Goal: Information Seeking & Learning: Learn about a topic

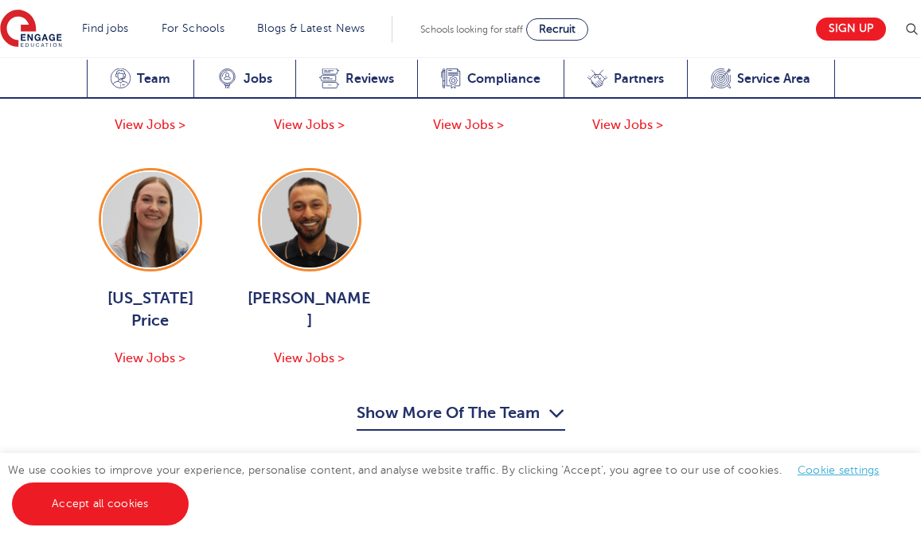
scroll to position [2223, 0]
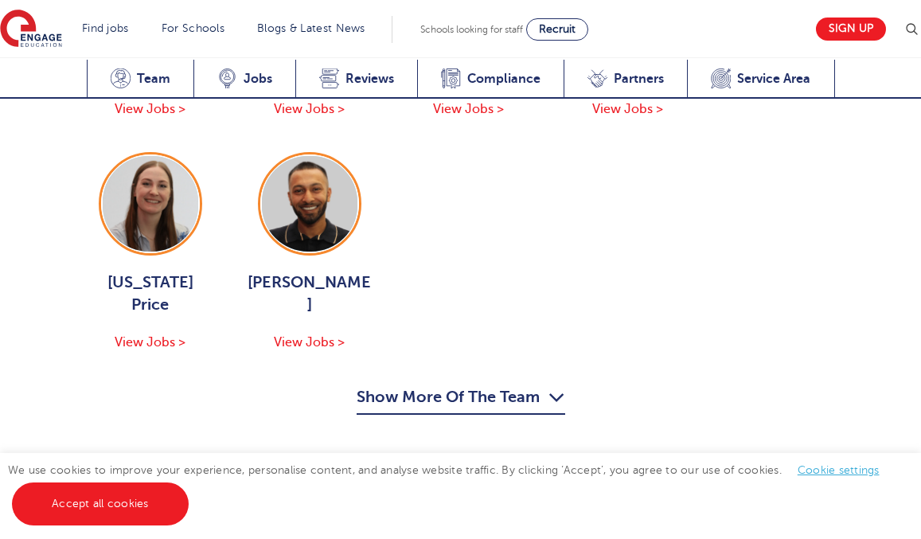
click at [390, 384] on button "Show More Of The Team" at bounding box center [460, 399] width 208 height 30
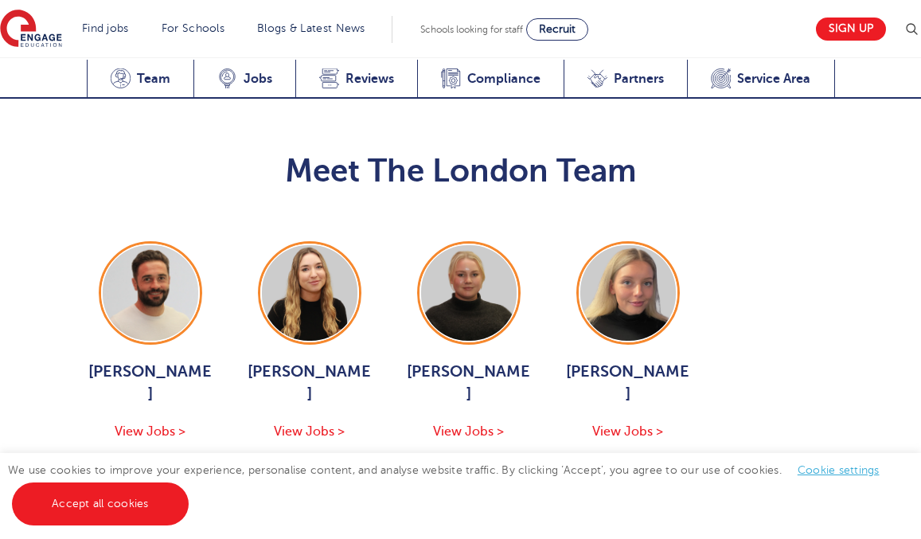
scroll to position [1903, 0]
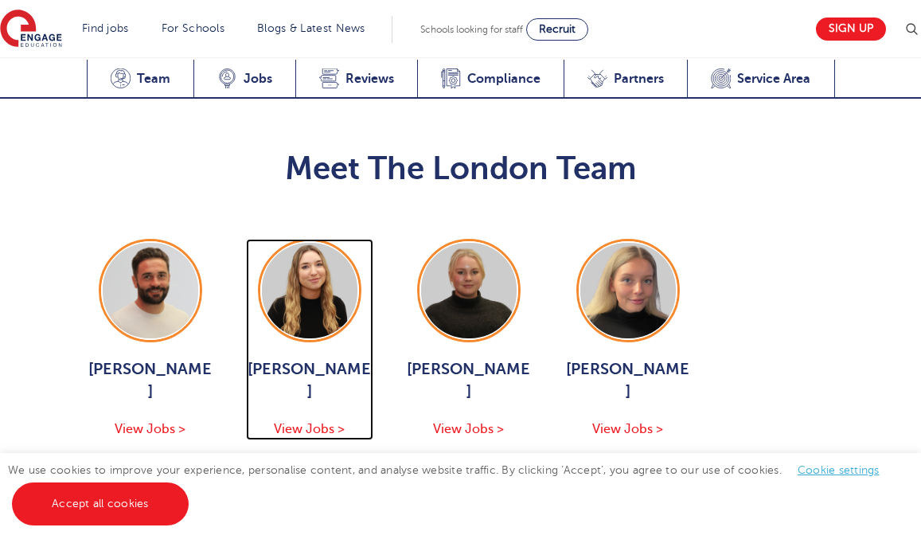
click at [321, 422] on span "View Jobs >" at bounding box center [309, 429] width 71 height 14
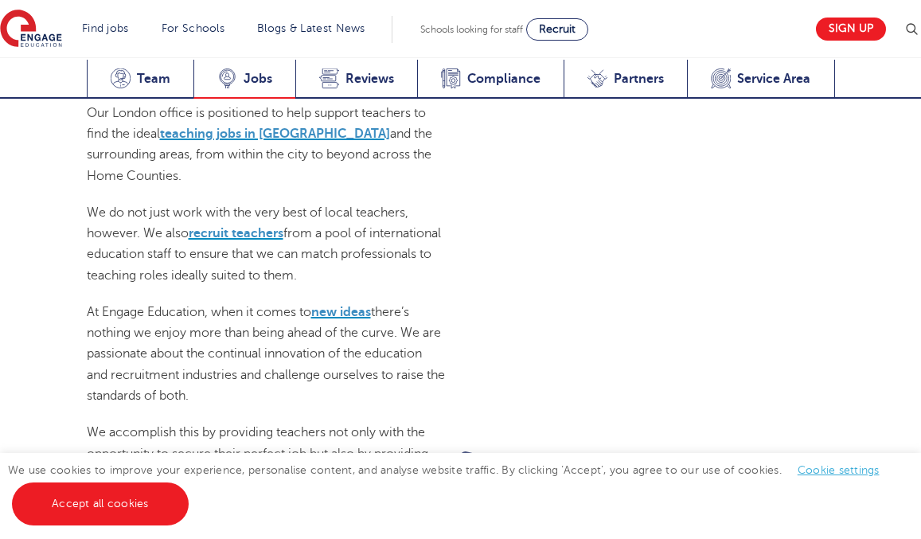
click at [237, 76] on div "Latest Vacancies Jobs" at bounding box center [244, 79] width 102 height 39
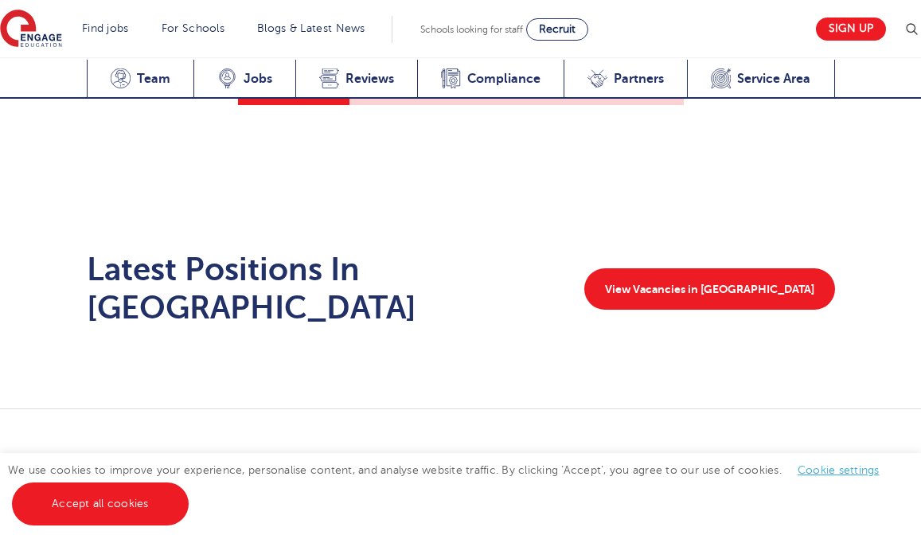
scroll to position [3454, 0]
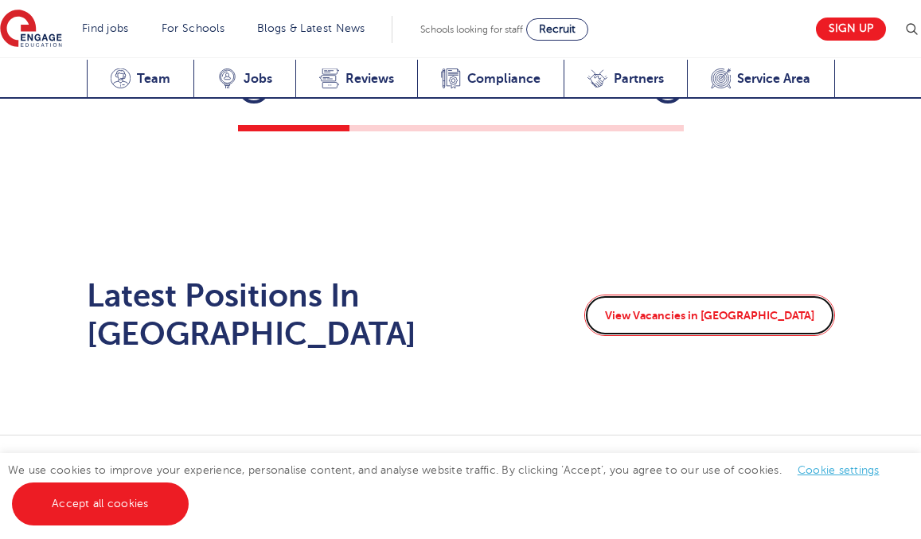
click at [711, 294] on link "View Vacancies in [GEOGRAPHIC_DATA]" at bounding box center [709, 314] width 251 height 41
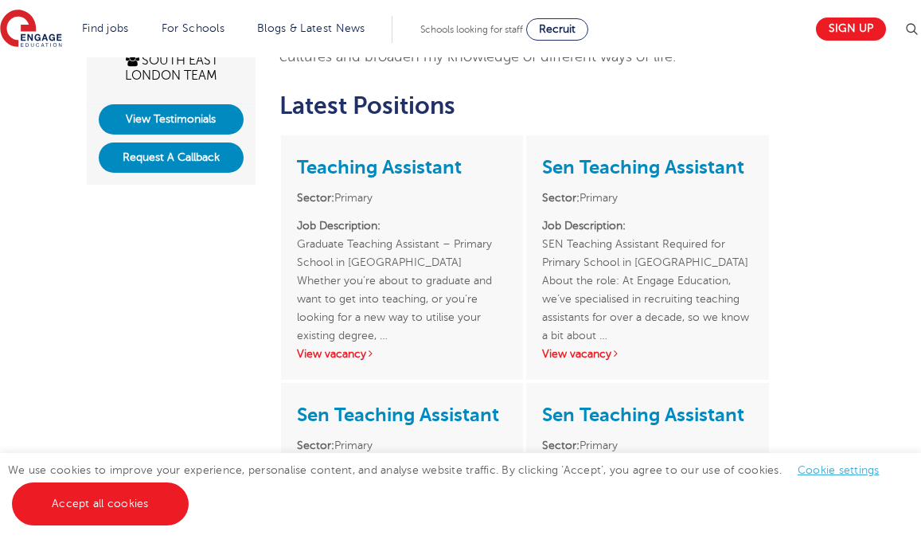
scroll to position [484, 0]
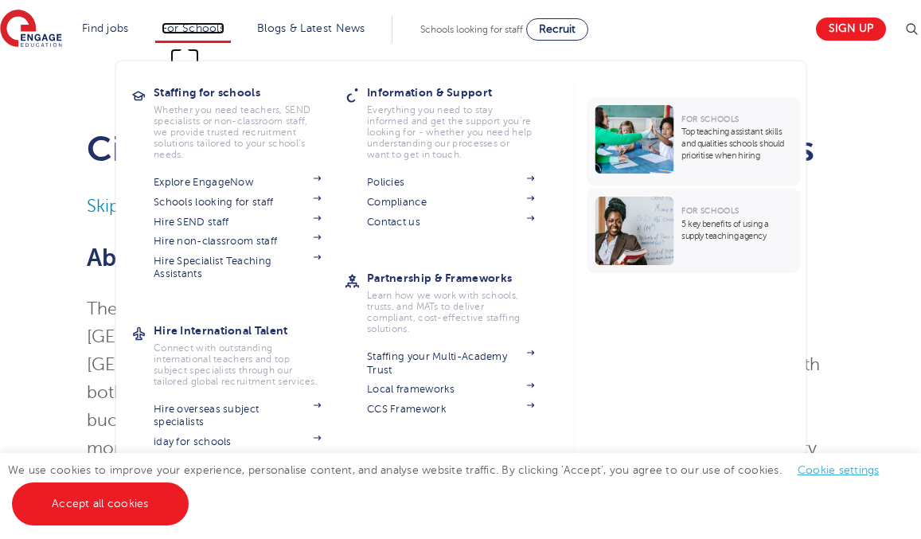
click at [181, 23] on link "For Schools" at bounding box center [193, 28] width 63 height 12
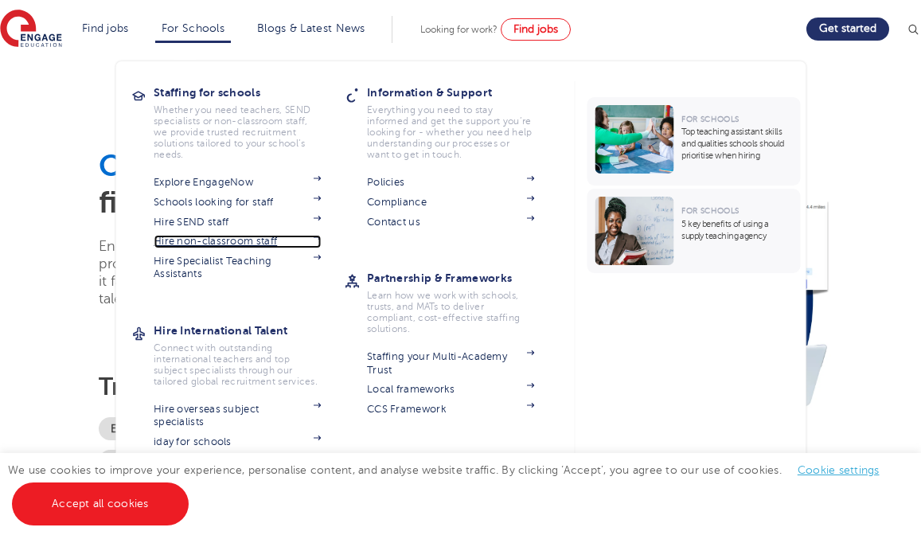
click at [283, 241] on link "Hire non-classroom staff" at bounding box center [237, 241] width 167 height 13
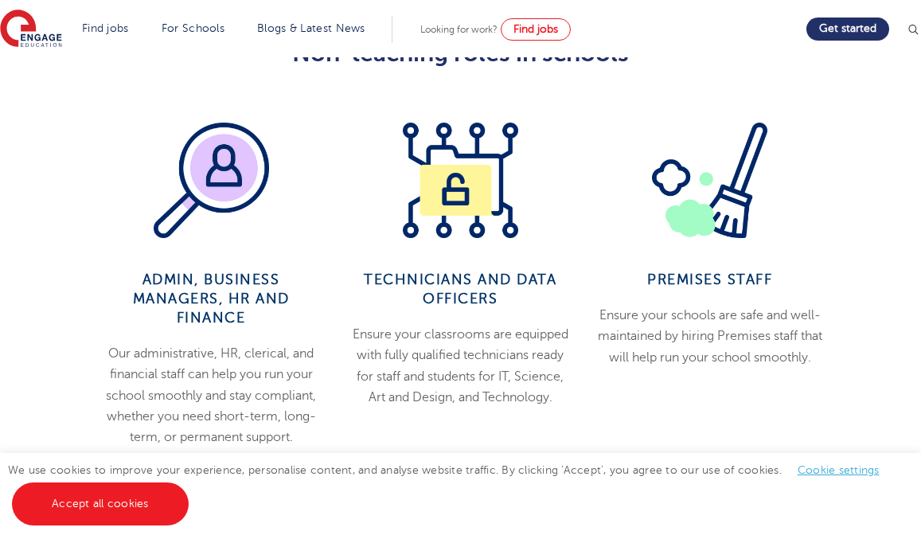
scroll to position [710, 0]
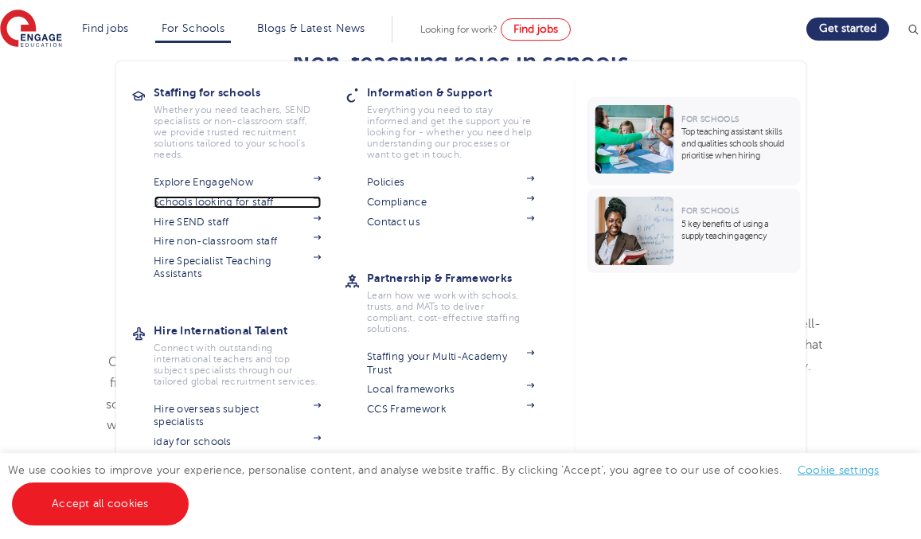
click at [251, 202] on link "Schools looking for staff" at bounding box center [237, 202] width 167 height 13
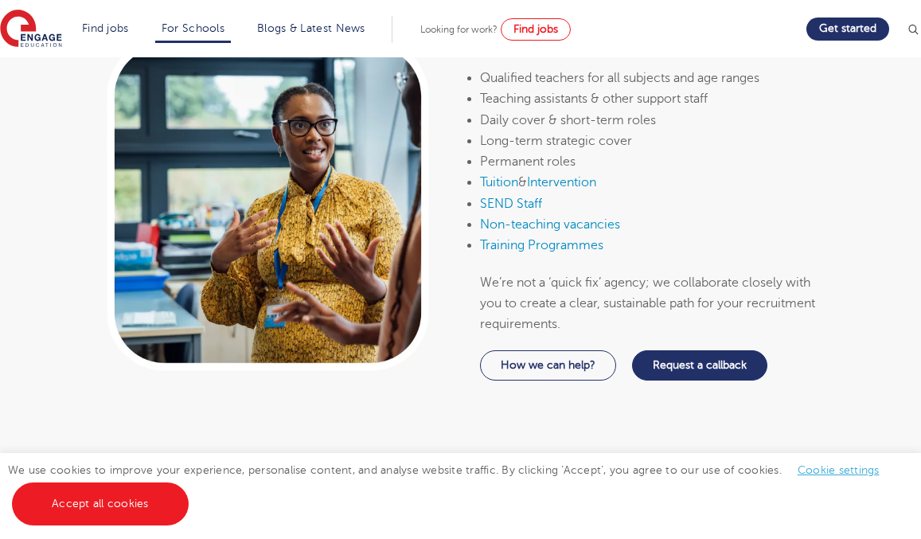
scroll to position [1007, 0]
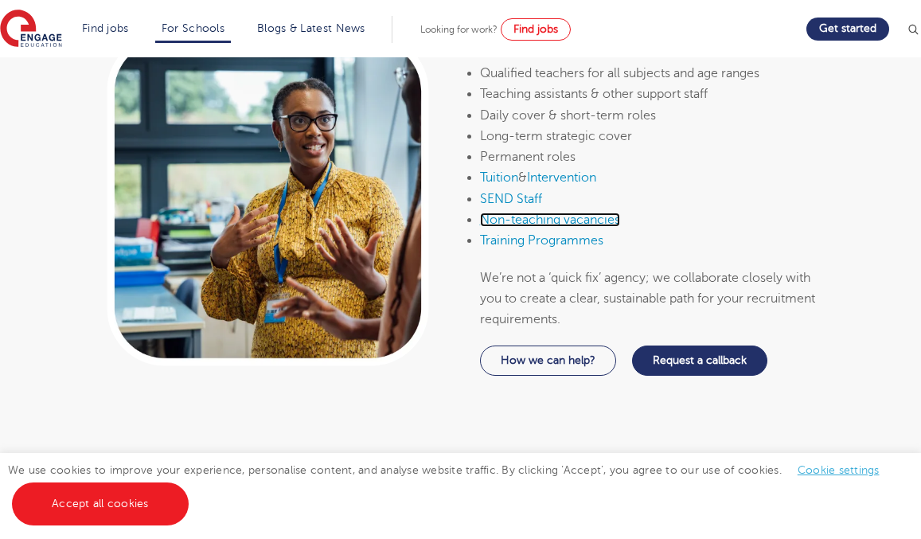
click at [540, 218] on link "Non-teaching vacancies" at bounding box center [550, 219] width 140 height 14
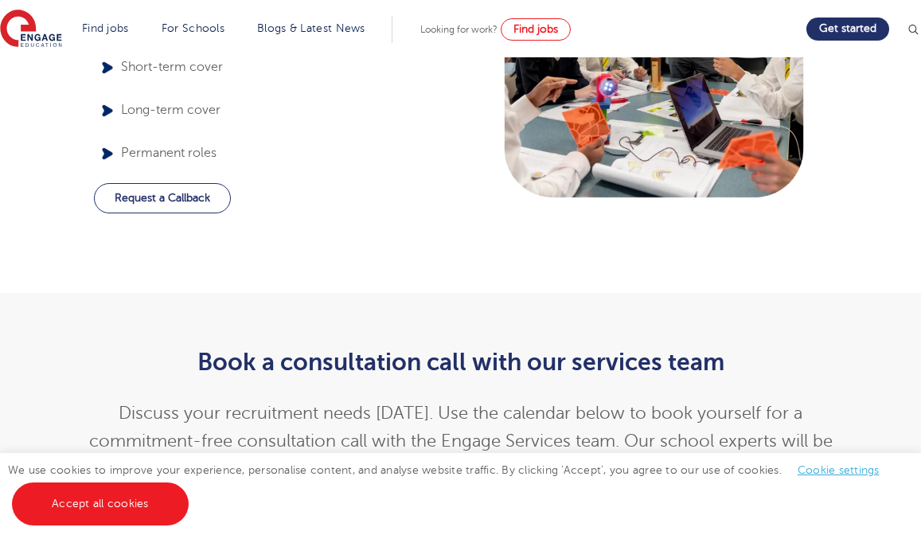
scroll to position [1744, 0]
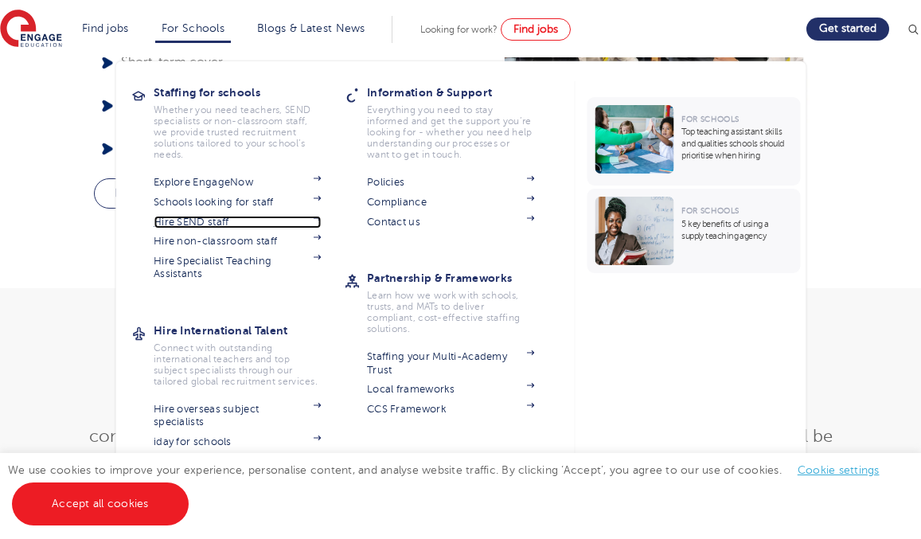
click at [269, 223] on link "Hire SEND staff" at bounding box center [237, 222] width 167 height 13
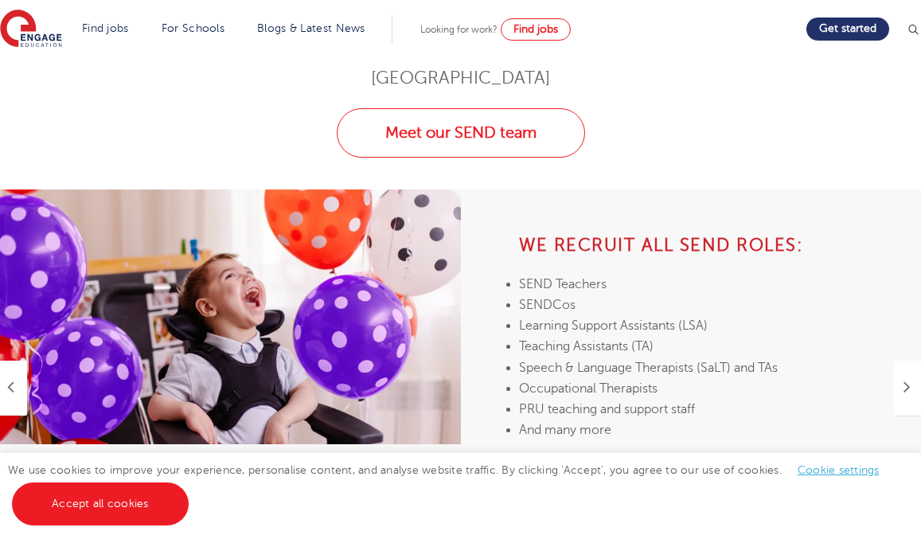
scroll to position [582, 0]
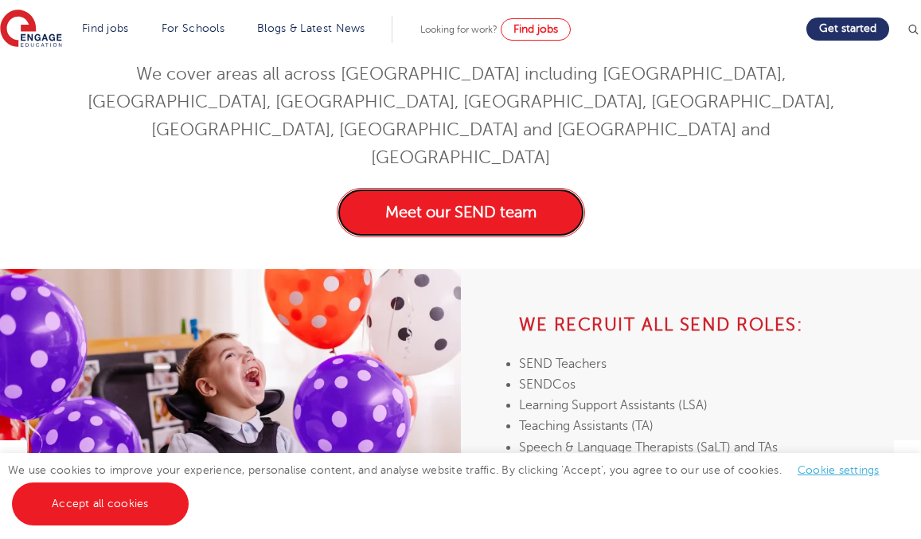
click at [395, 188] on link "Meet our SEND team" at bounding box center [461, 212] width 248 height 49
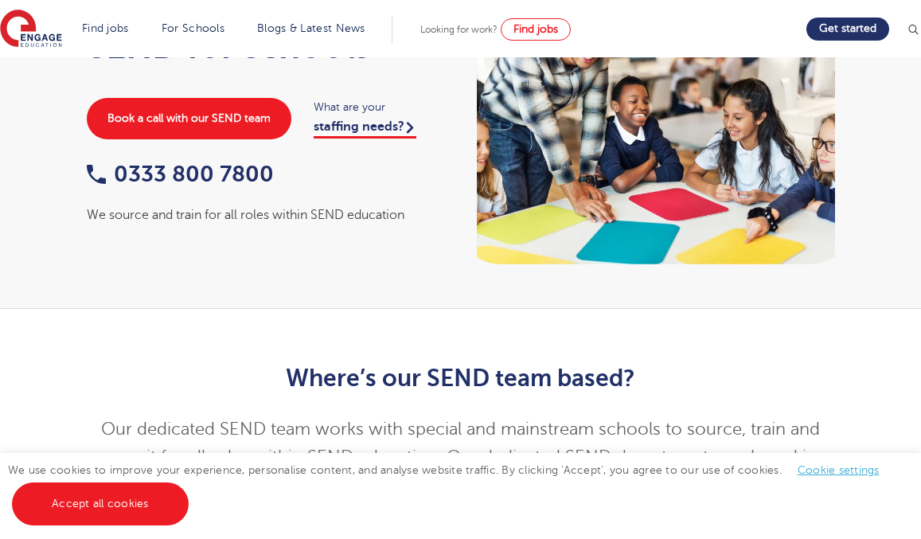
scroll to position [0, 0]
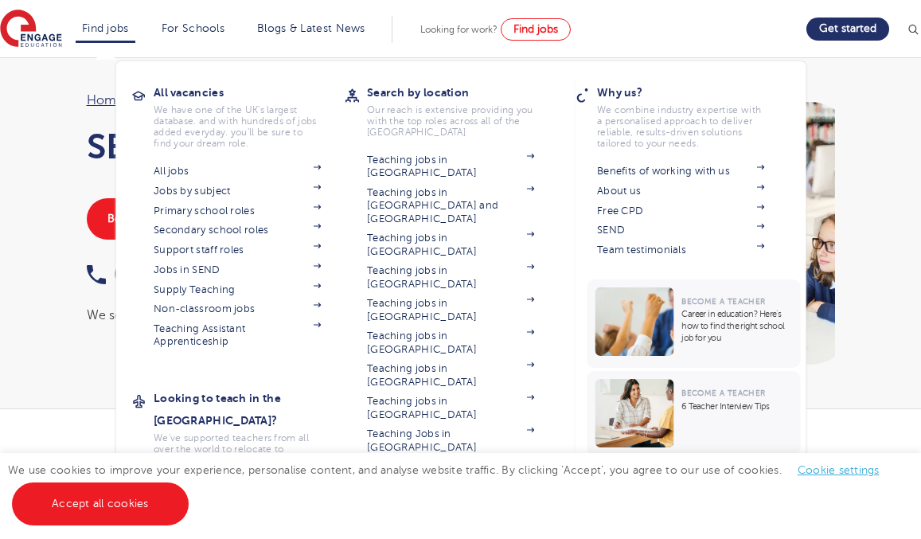
click at [464, 493] on link "Teaching jobs in [GEOGRAPHIC_DATA]" at bounding box center [450, 506] width 167 height 26
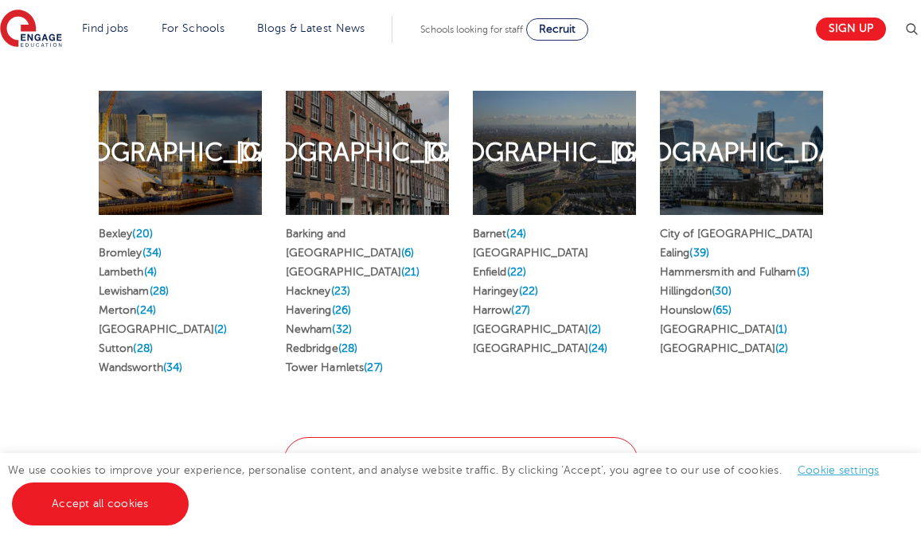
scroll to position [832, 0]
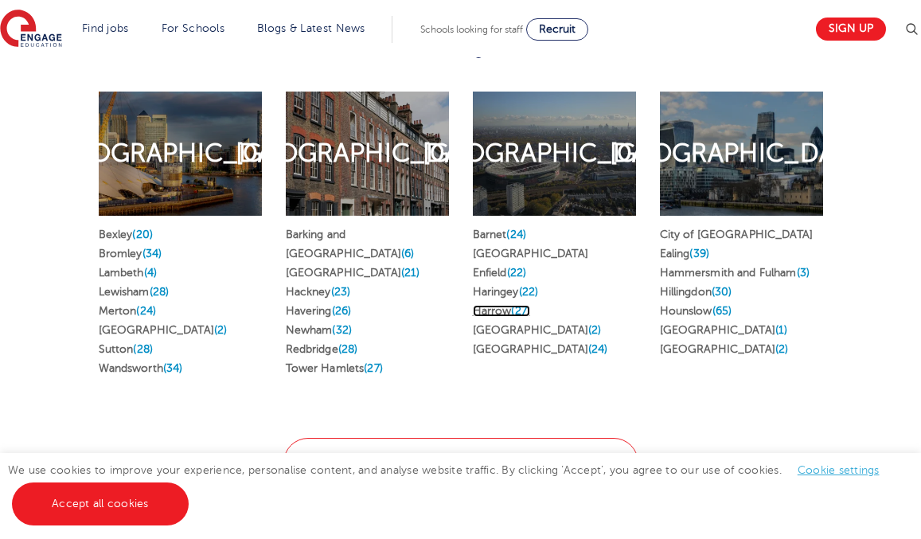
click at [506, 314] on link "Harrow (27)" at bounding box center [501, 311] width 57 height 12
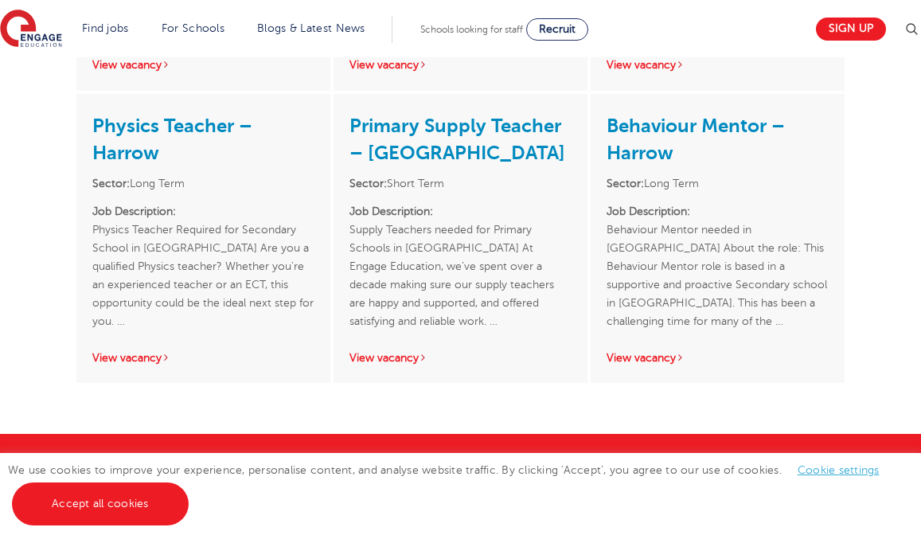
scroll to position [3060, 0]
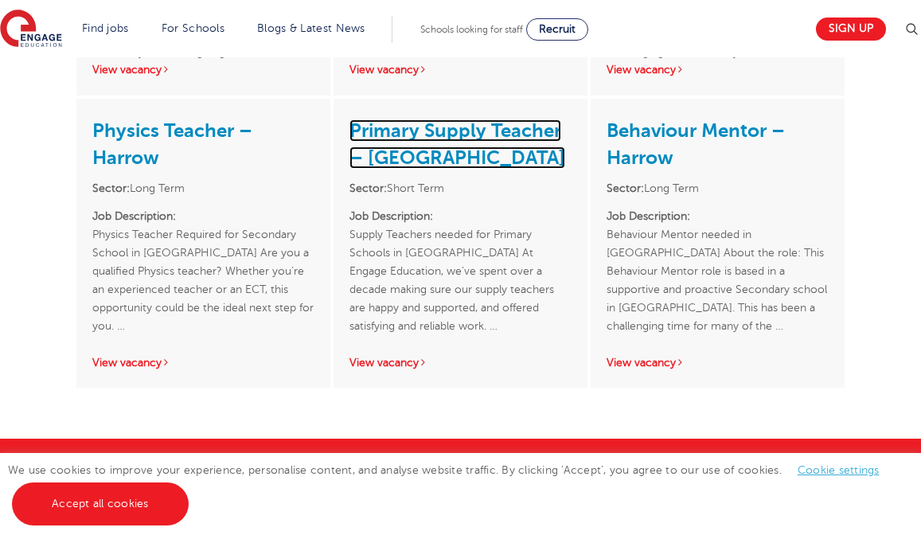
click at [482, 119] on link "Primary Supply Teacher – [GEOGRAPHIC_DATA]" at bounding box center [457, 143] width 216 height 49
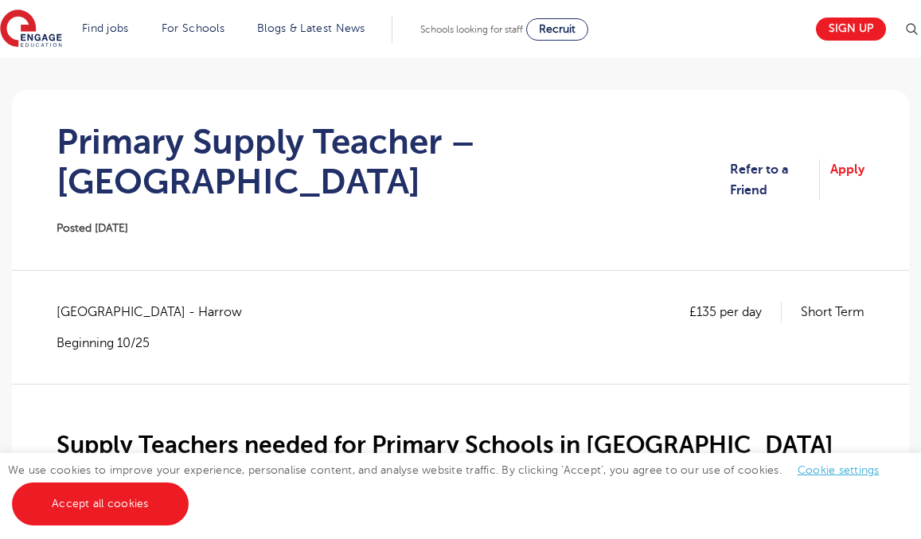
scroll to position [116, 0]
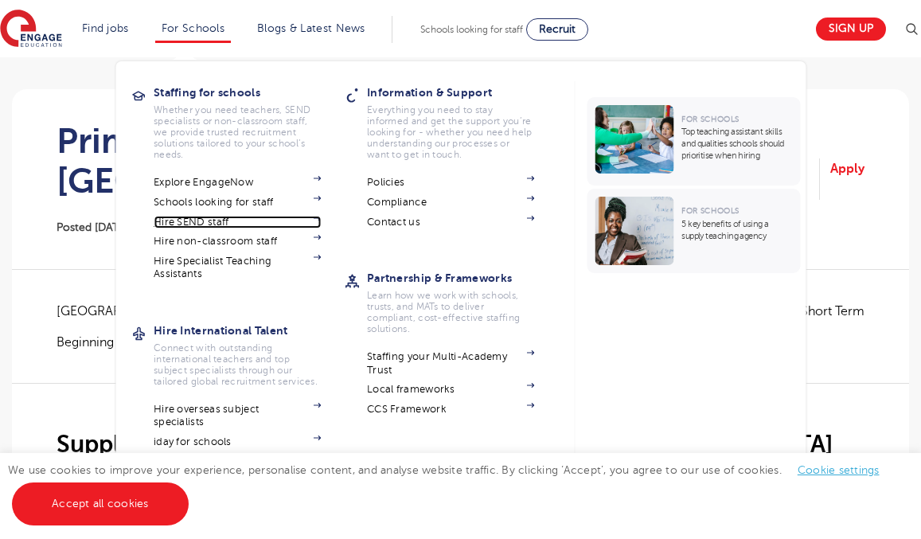
click at [245, 221] on link "Hire SEND staff" at bounding box center [237, 222] width 167 height 13
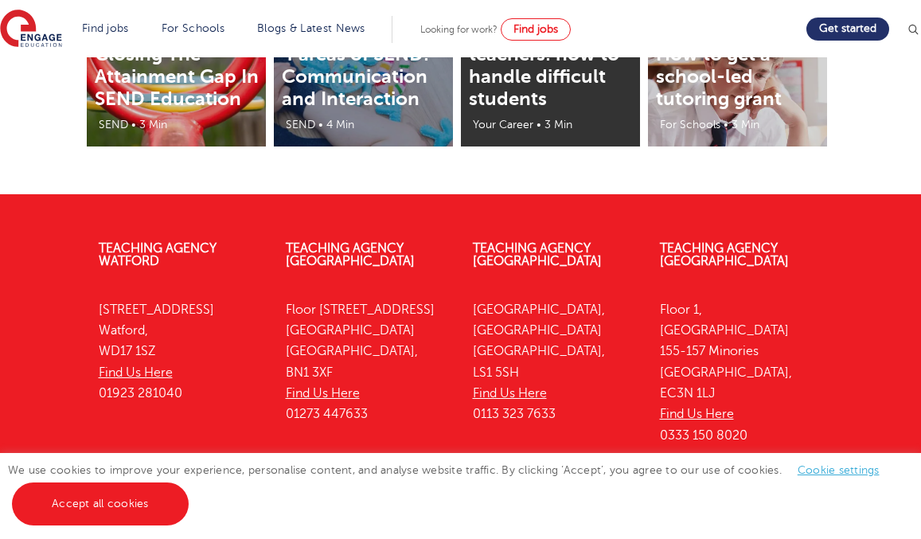
scroll to position [3766, 0]
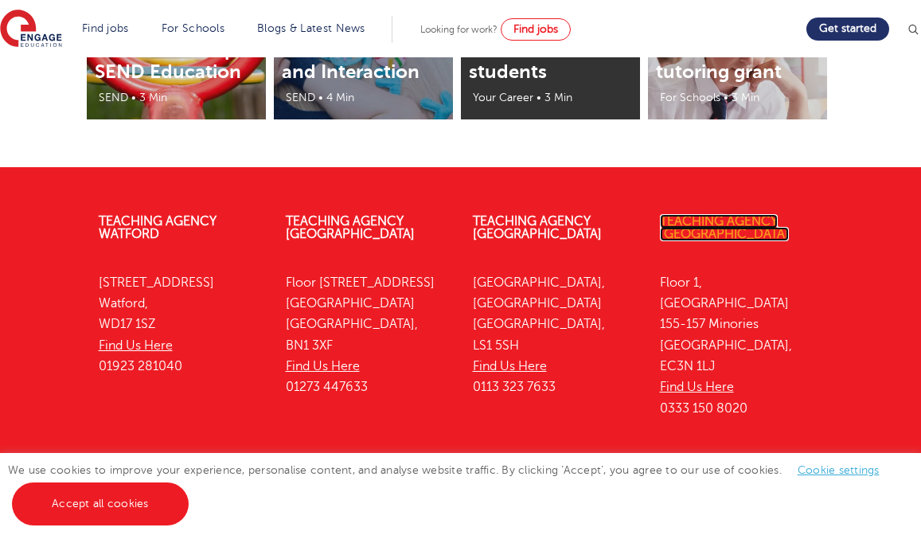
click at [684, 214] on link "Teaching Agency [GEOGRAPHIC_DATA]" at bounding box center [724, 227] width 129 height 27
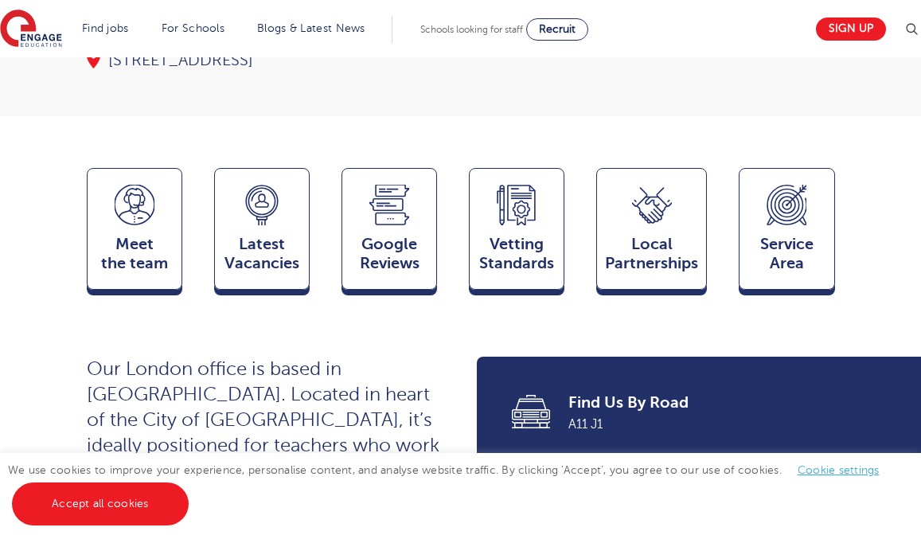
scroll to position [422, 0]
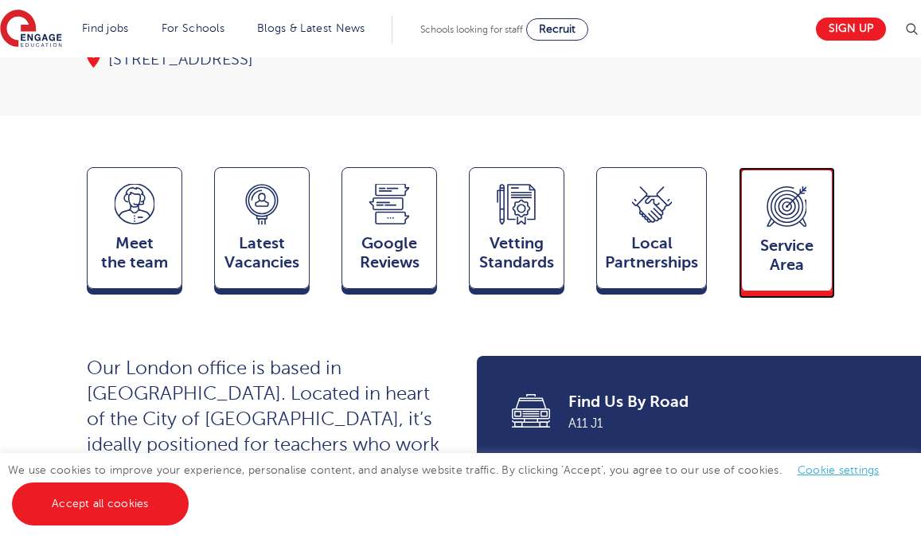
click at [817, 218] on div "Service Area Service Area" at bounding box center [785, 229] width 95 height 124
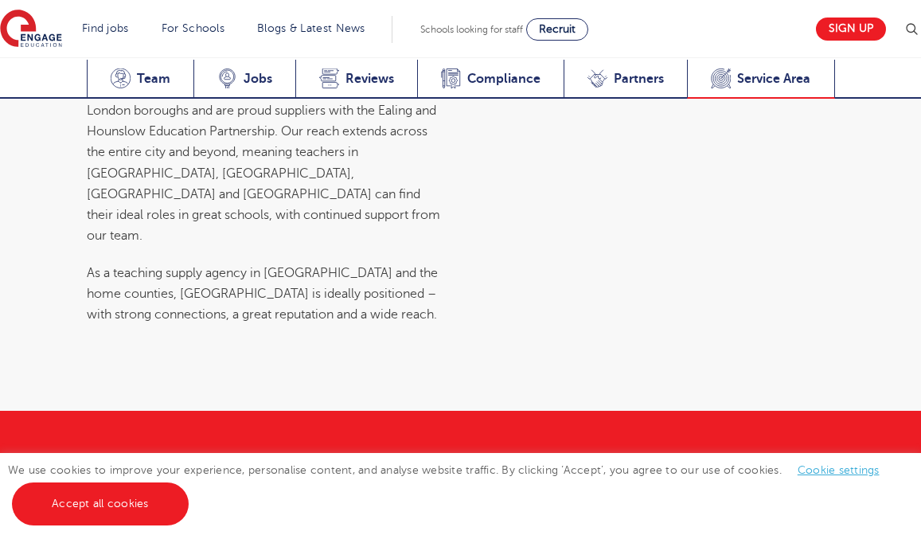
scroll to position [6835, 0]
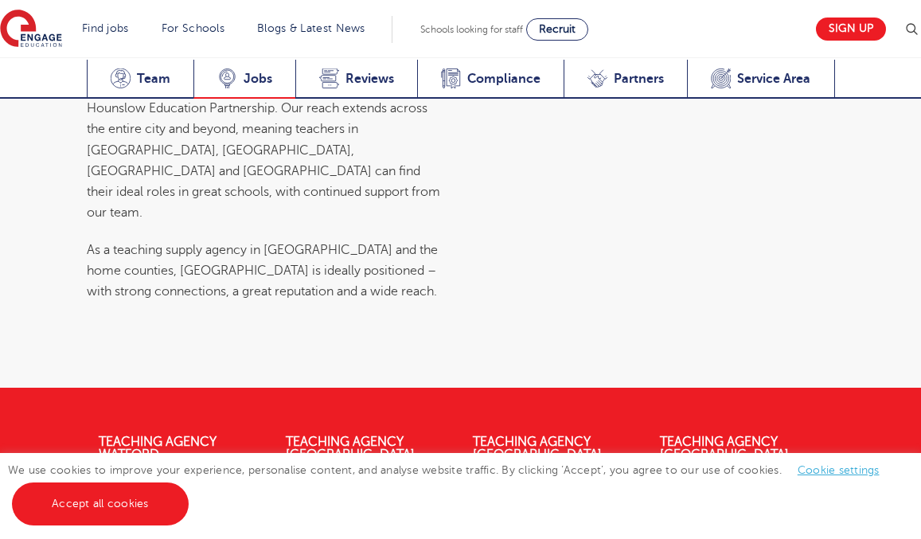
click at [250, 68] on div "Latest Vacancies Jobs" at bounding box center [244, 79] width 102 height 39
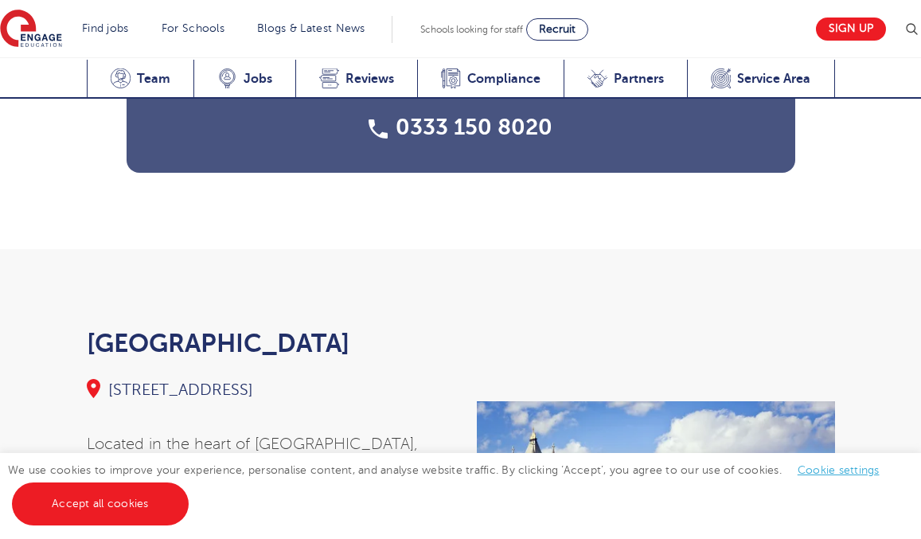
scroll to position [6222, 0]
